Goal: Task Accomplishment & Management: Manage account settings

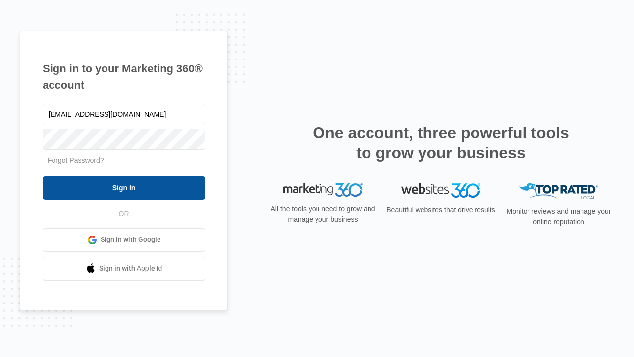
click at [124, 187] on input "Sign In" at bounding box center [124, 188] width 163 height 24
